Goal: Navigation & Orientation: Find specific page/section

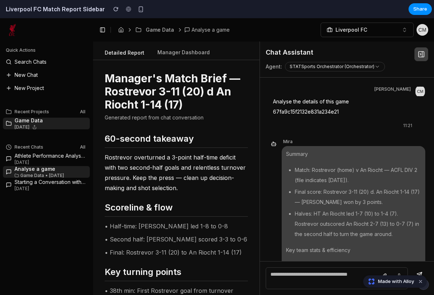
click at [104, 30] on button at bounding box center [102, 30] width 10 height 10
click at [103, 31] on button at bounding box center [102, 30] width 10 height 10
click at [100, 28] on button at bounding box center [102, 30] width 10 height 10
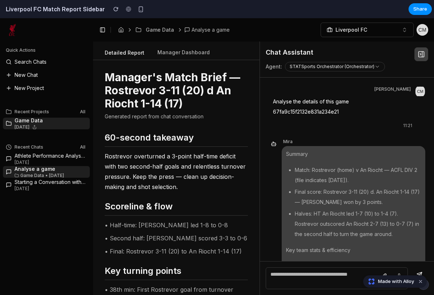
scroll to position [0, 0]
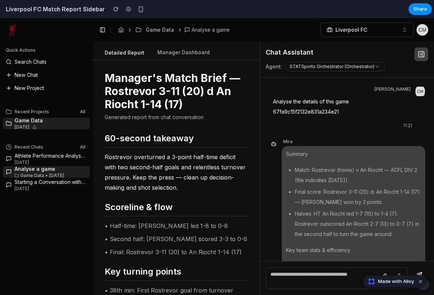
click at [424, 56] on rect at bounding box center [421, 54] width 5 height 5
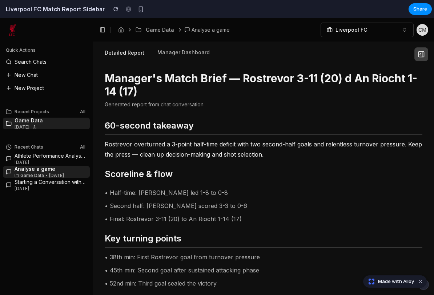
scroll to position [0, 0]
click at [423, 53] on icon at bounding box center [421, 54] width 7 height 7
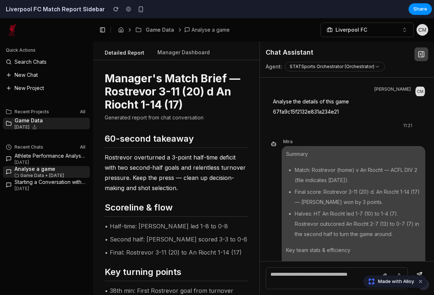
click at [419, 53] on rect at bounding box center [421, 54] width 5 height 5
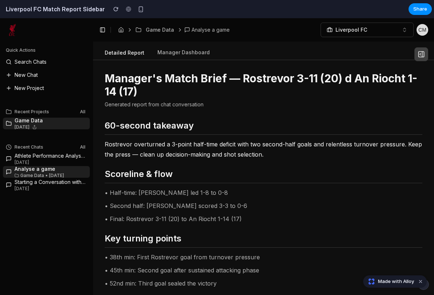
click at [107, 27] on button at bounding box center [102, 30] width 10 height 10
click at [105, 27] on button at bounding box center [102, 30] width 10 height 10
click at [98, 33] on button at bounding box center [102, 30] width 10 height 10
click at [98, 32] on button at bounding box center [102, 30] width 10 height 10
